Goal: Find specific page/section: Find specific page/section

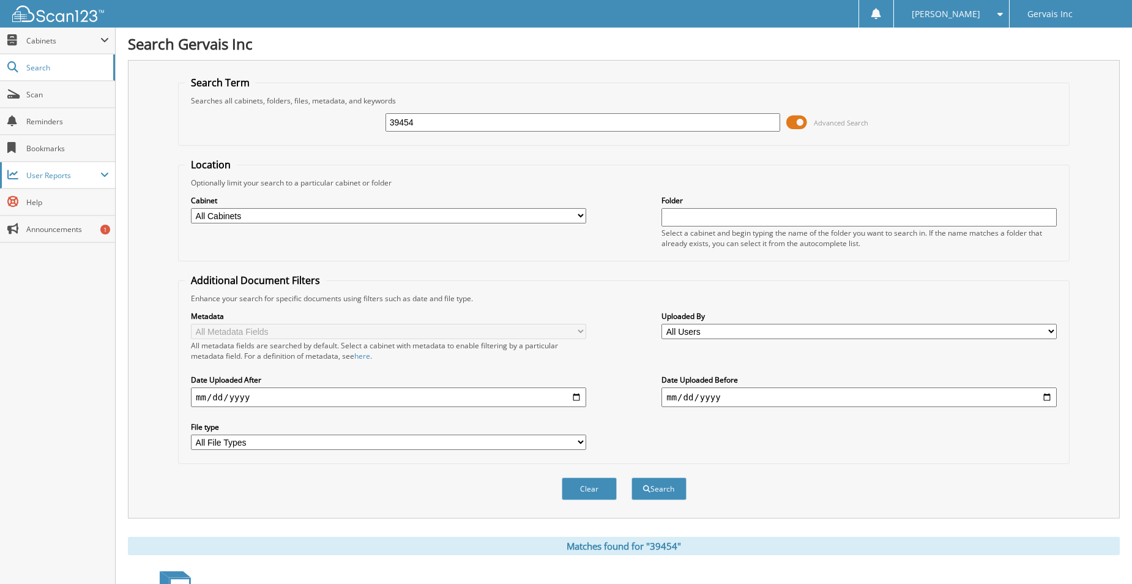
click at [37, 175] on span "User Reports" at bounding box center [63, 175] width 74 height 10
click at [40, 140] on link "Bookmarks" at bounding box center [57, 148] width 115 height 26
click at [64, 39] on span "Cabinets" at bounding box center [63, 40] width 74 height 10
click at [43, 121] on span "Search" at bounding box center [66, 120] width 81 height 10
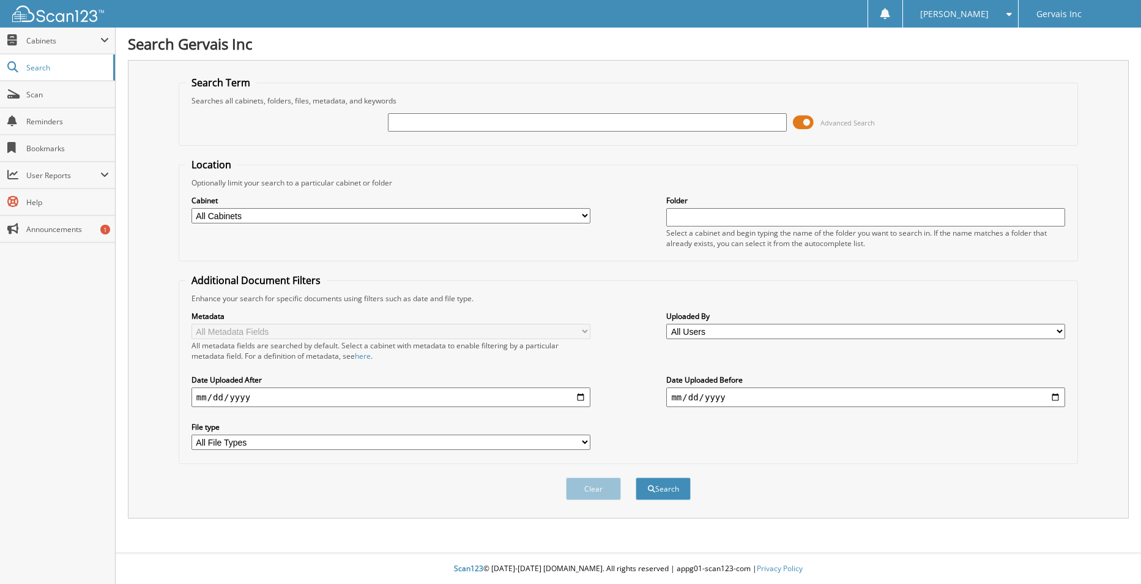
click at [46, 20] on img at bounding box center [58, 14] width 92 height 17
